Goal: Information Seeking & Learning: Learn about a topic

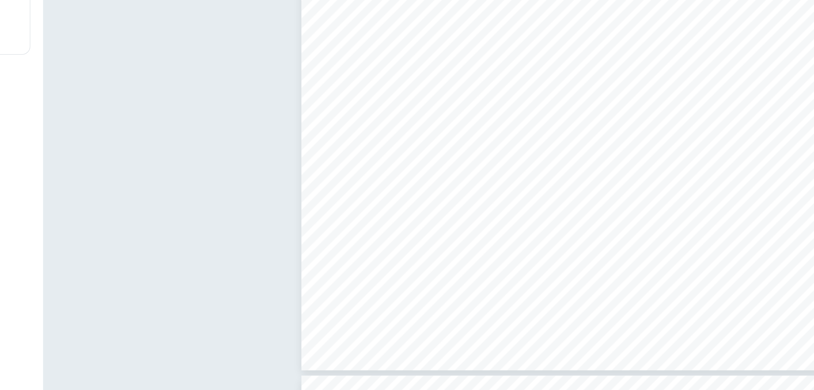
scroll to position [822, 0]
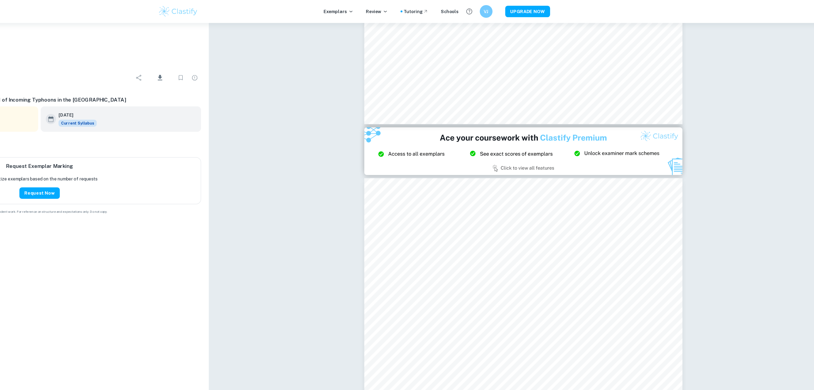
type input "2"
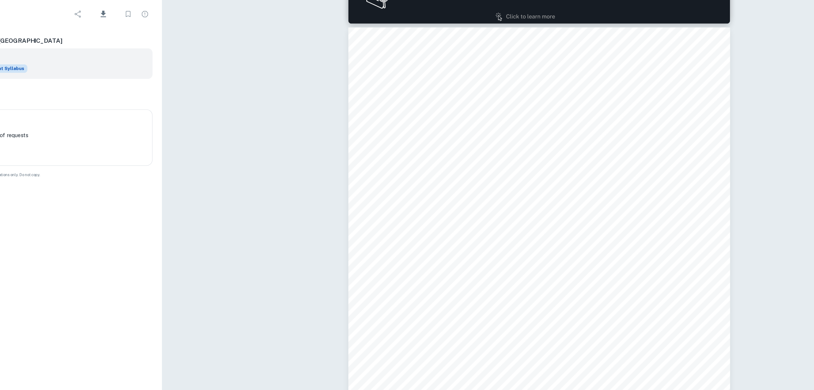
scroll to position [341, 0]
